Goal: Communication & Community: Connect with others

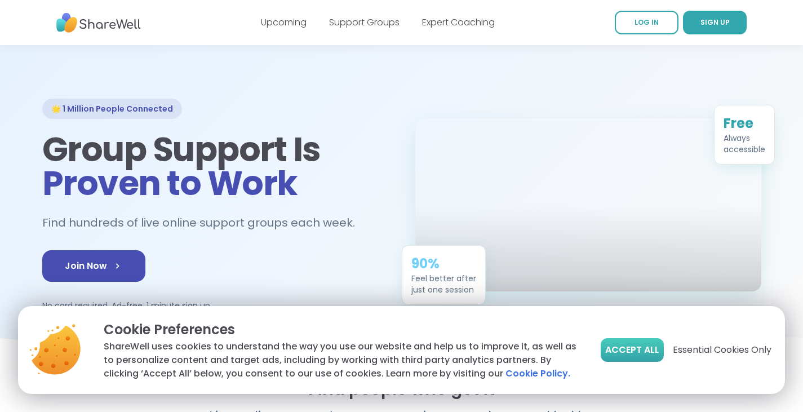
click at [610, 347] on span "Accept All" at bounding box center [632, 350] width 54 height 14
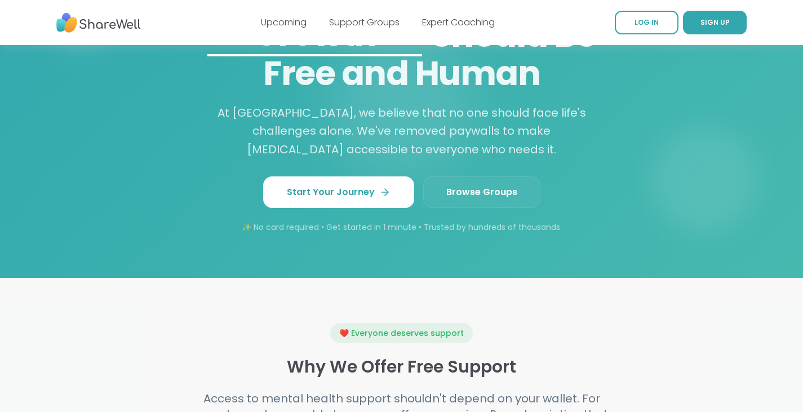
scroll to position [983, 0]
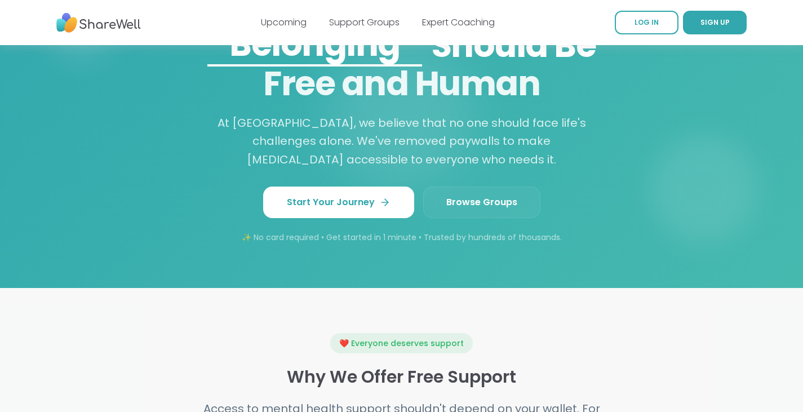
click at [500, 196] on span "Browse Groups" at bounding box center [481, 202] width 71 height 14
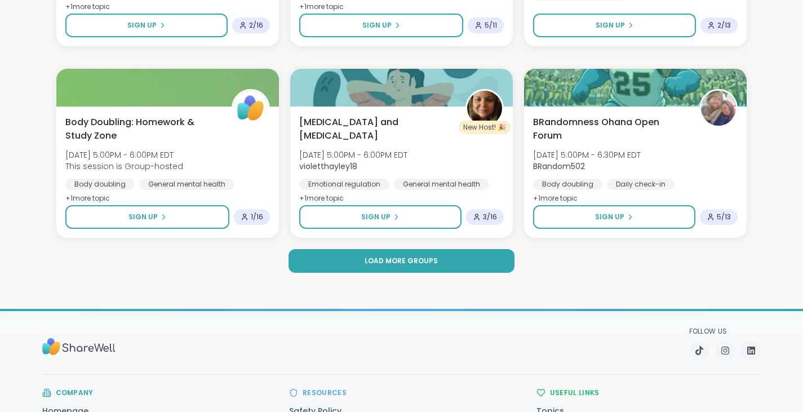
scroll to position [2196, 0]
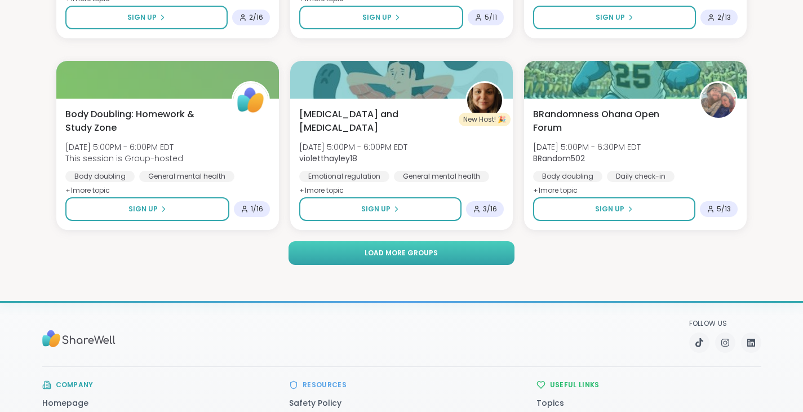
click at [407, 255] on span "Load more groups" at bounding box center [400, 253] width 73 height 10
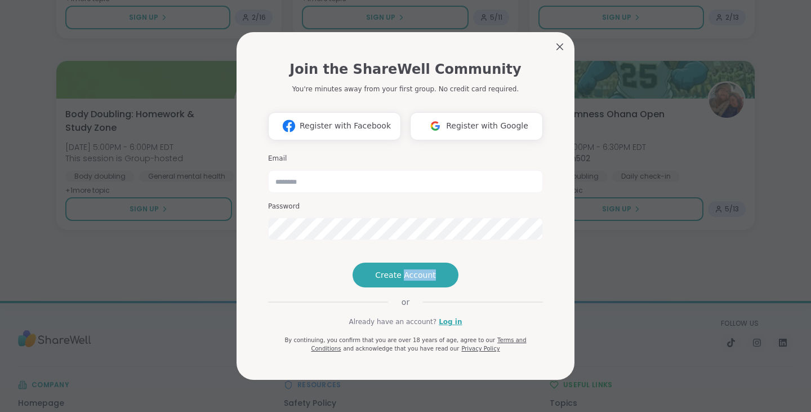
click at [407, 255] on div "Join the ShareWell Community You're minutes away from your first group. No cred…" at bounding box center [405, 201] width 275 height 303
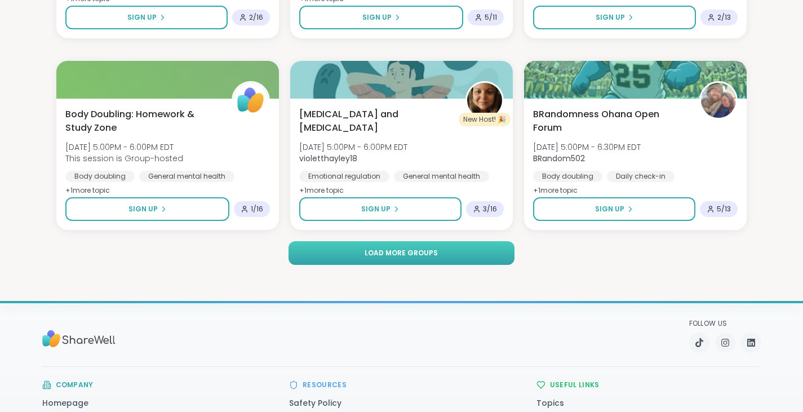
click at [419, 251] on span "Load more groups" at bounding box center [400, 253] width 73 height 10
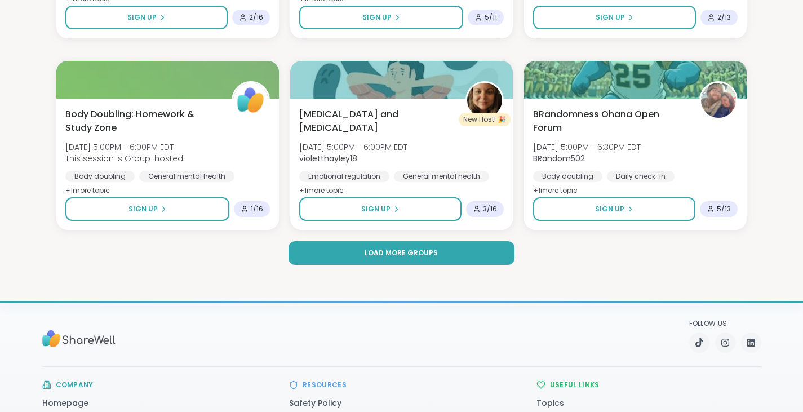
click at [554, 26] on button "Sign Up" at bounding box center [614, 18] width 163 height 24
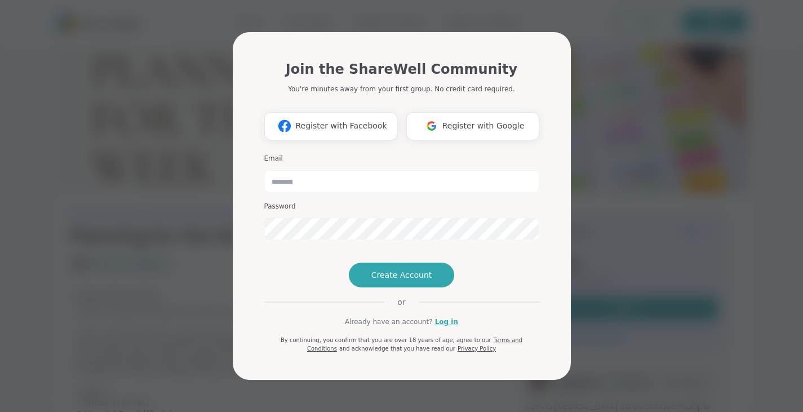
click at [630, 264] on div "Join the ShareWell Community You're minutes away from your first group. No cred…" at bounding box center [401, 206] width 789 height 412
